Goal: Task Accomplishment & Management: Use online tool/utility

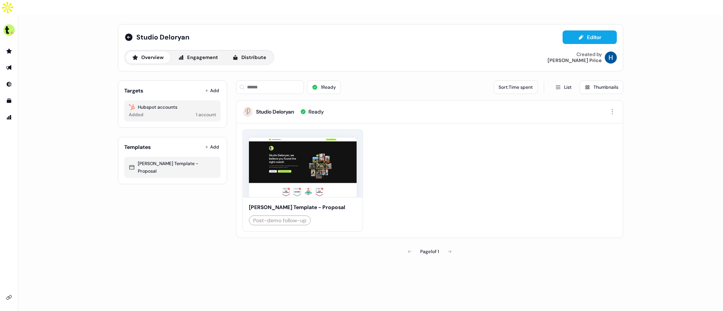
click at [530, 178] on div "Share Edit Preview [PERSON_NAME] Template - Proposal Post-demo follow-up" at bounding box center [429, 180] width 386 height 114
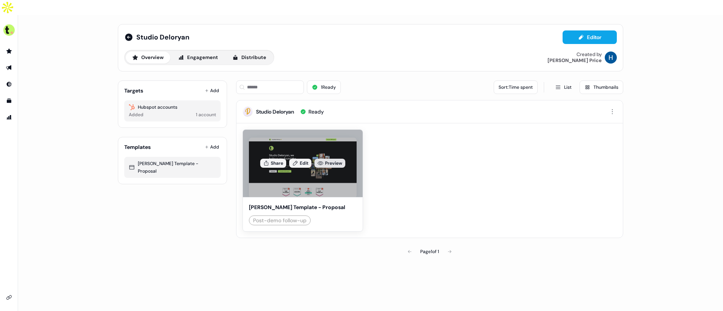
click at [337, 159] on link "Preview" at bounding box center [329, 163] width 31 height 9
click at [302, 159] on link "Edit" at bounding box center [300, 163] width 22 height 9
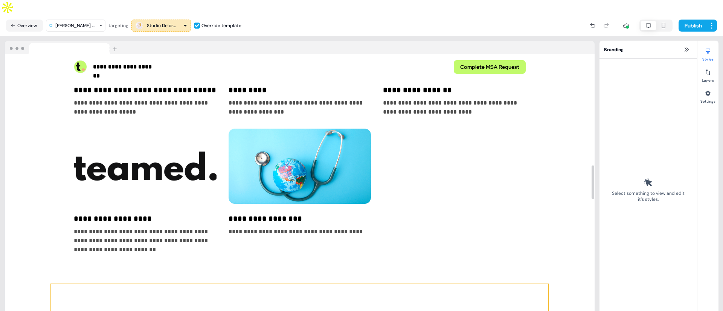
scroll to position [892, 0]
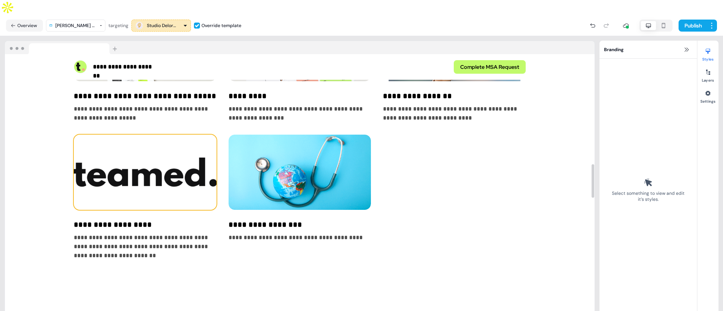
click at [140, 166] on img at bounding box center [145, 172] width 143 height 75
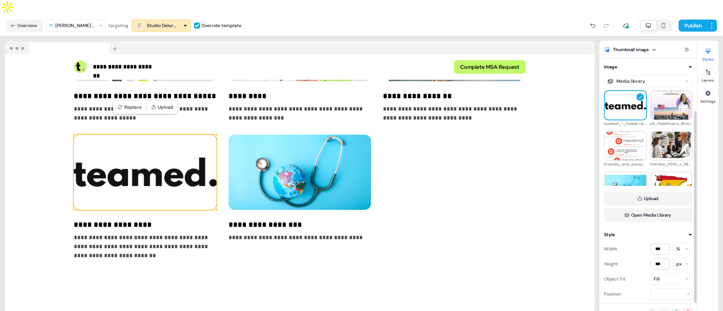
scroll to position [66, 0]
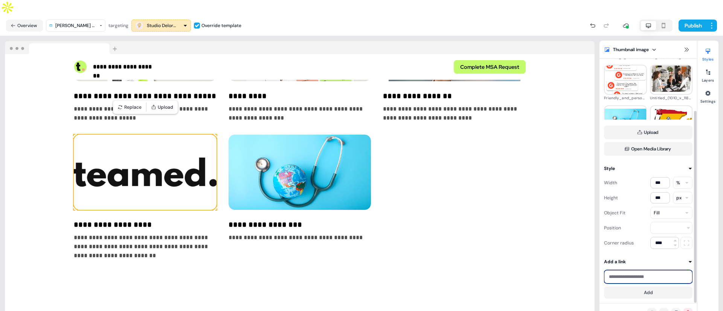
click at [660, 270] on input at bounding box center [648, 277] width 88 height 14
paste input "**********"
type input "**********"
click at [660, 287] on button "Add" at bounding box center [648, 293] width 88 height 12
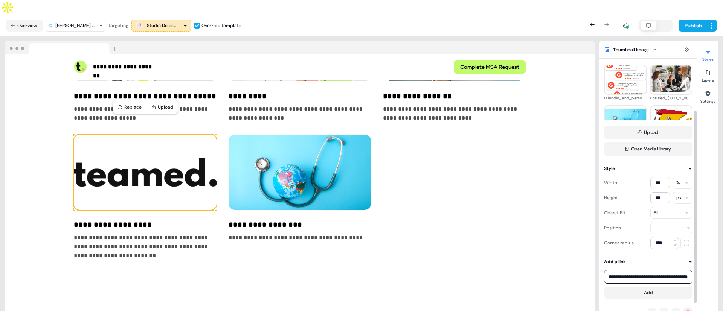
click at [509, 198] on div "**********" at bounding box center [300, 133] width 452 height 254
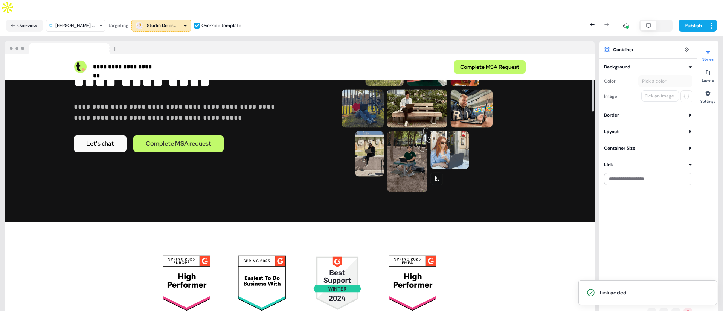
scroll to position [0, 0]
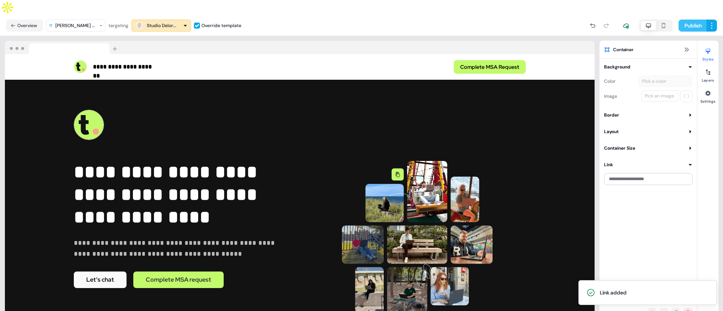
click at [688, 20] on button "Publish" at bounding box center [692, 26] width 28 height 12
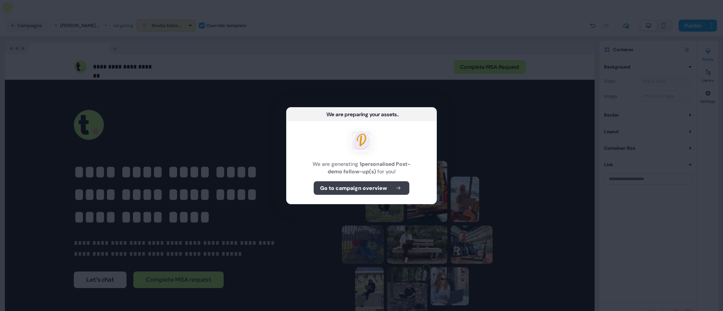
click at [384, 190] on b "Go to campaign overview" at bounding box center [353, 188] width 67 height 8
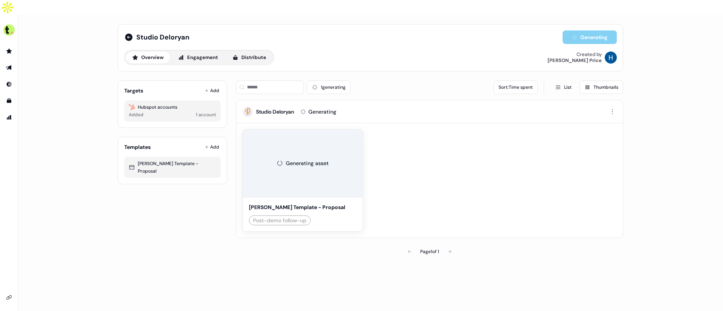
click at [293, 162] on div "Generating asset" at bounding box center [303, 163] width 52 height 55
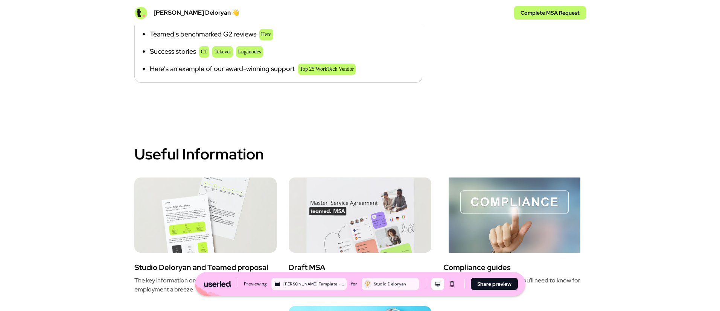
scroll to position [798, 0]
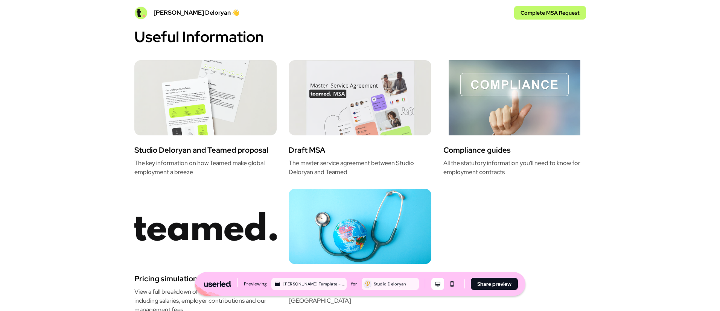
click at [216, 189] on img at bounding box center [205, 226] width 143 height 75
click at [216, 202] on img at bounding box center [205, 226] width 143 height 75
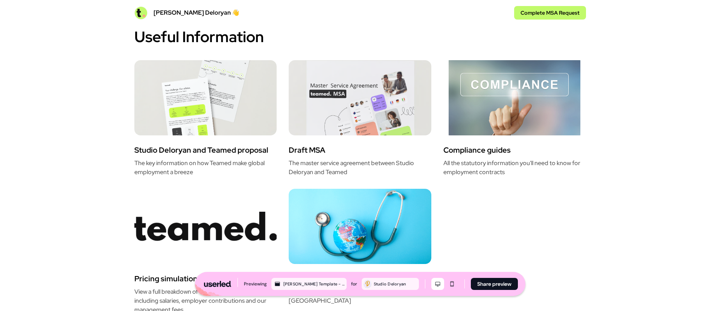
drag, startPoint x: 222, startPoint y: 203, endPoint x: 387, endPoint y: 210, distance: 165.0
click at [387, 210] on img at bounding box center [360, 226] width 143 height 75
click at [376, 212] on img at bounding box center [360, 226] width 143 height 75
click at [523, 84] on img at bounding box center [514, 97] width 143 height 75
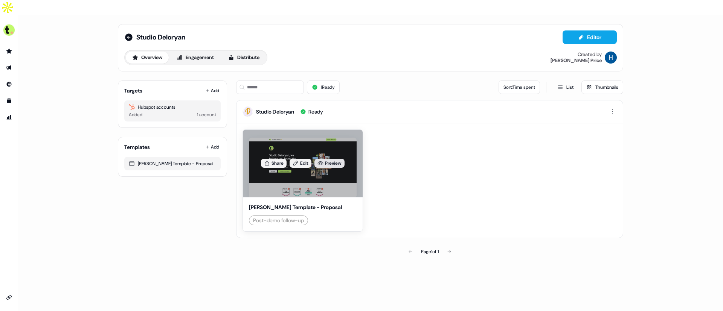
click at [327, 159] on link "Preview" at bounding box center [329, 163] width 30 height 9
click at [280, 159] on button "Share" at bounding box center [274, 163] width 26 height 9
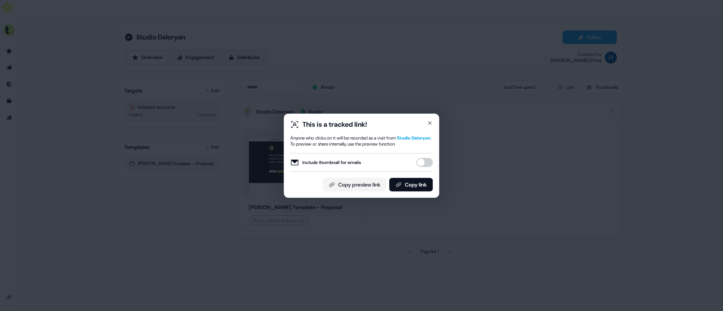
click at [426, 164] on button "Include thumbnail for emails" at bounding box center [424, 162] width 17 height 9
click at [422, 182] on button "Copy link" at bounding box center [411, 185] width 44 height 14
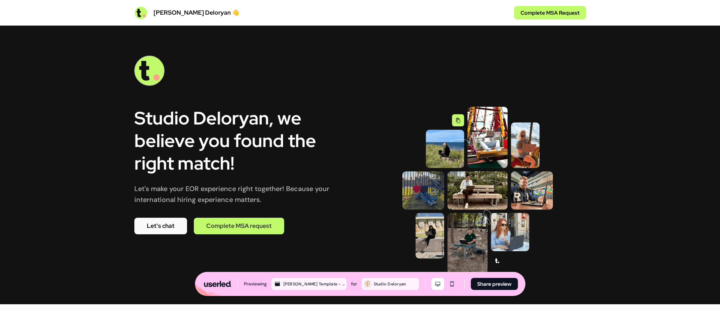
scroll to position [884, 0]
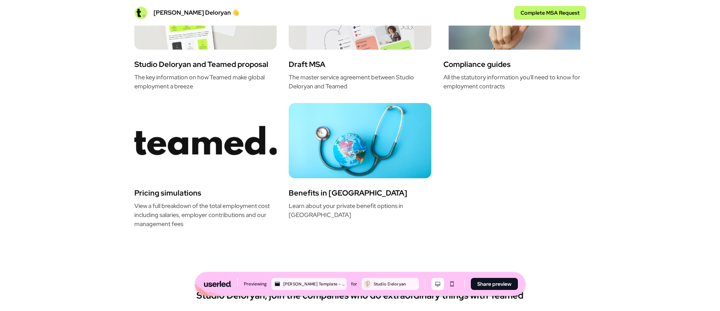
click at [206, 137] on img at bounding box center [205, 140] width 143 height 75
